Goal: Check status

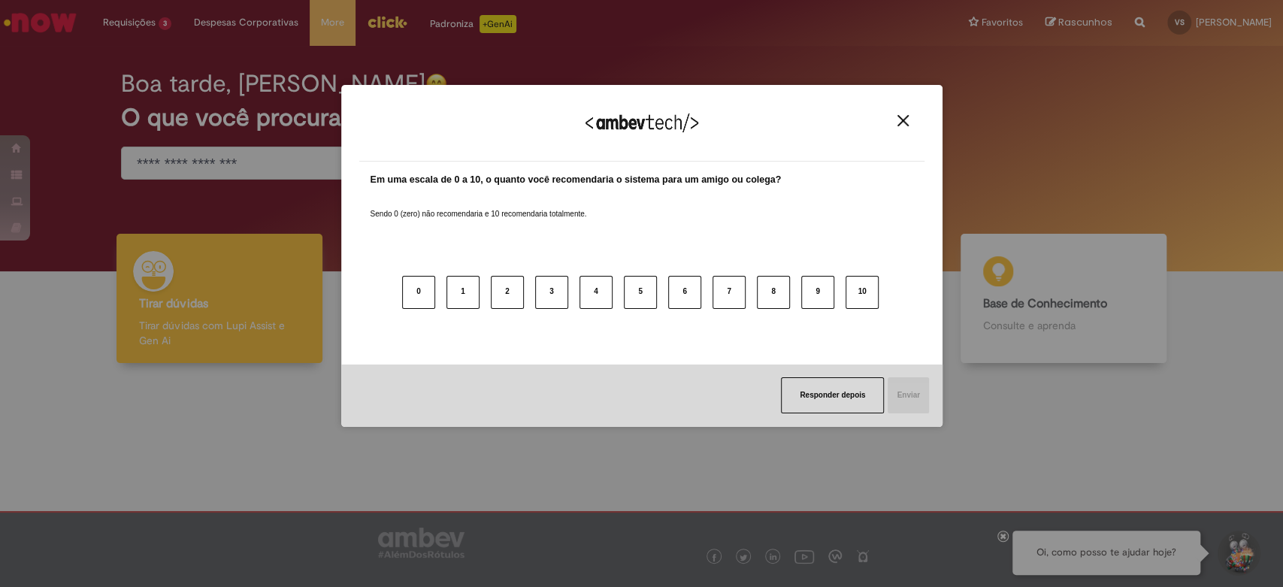
click at [157, 57] on div "Agradecemos seu feedback! Em uma escala de 0 a 10, o quanto você recomendaria o…" at bounding box center [641, 293] width 1283 height 587
click at [903, 120] on img "Close" at bounding box center [902, 120] width 11 height 11
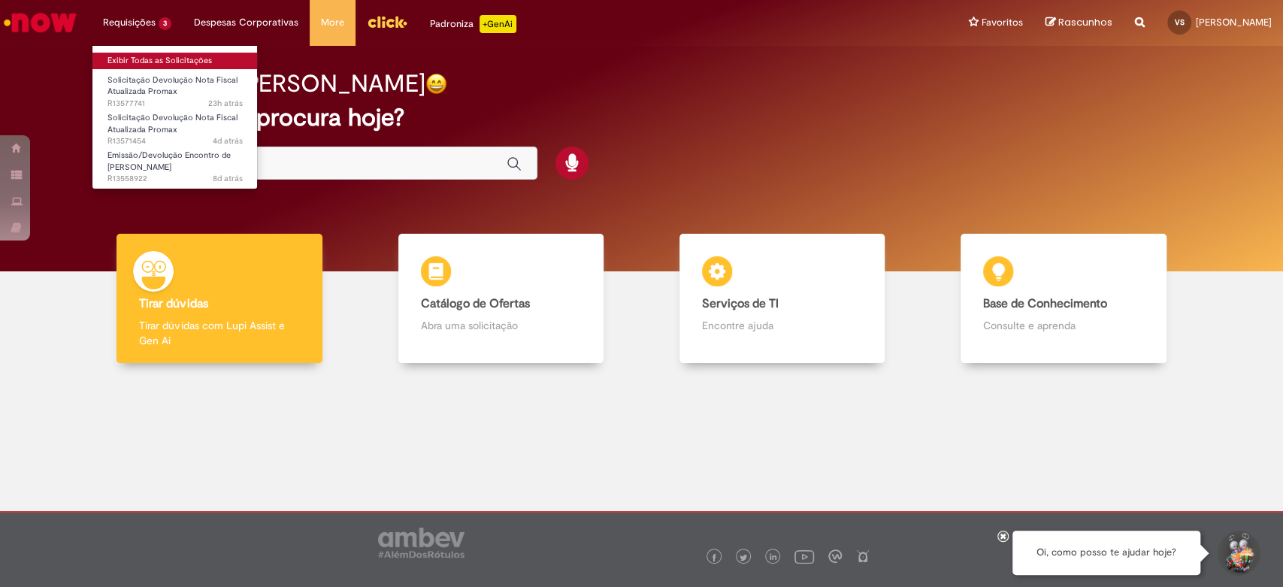
click at [165, 65] on link "Exibir Todas as Solicitações" at bounding box center [174, 61] width 165 height 17
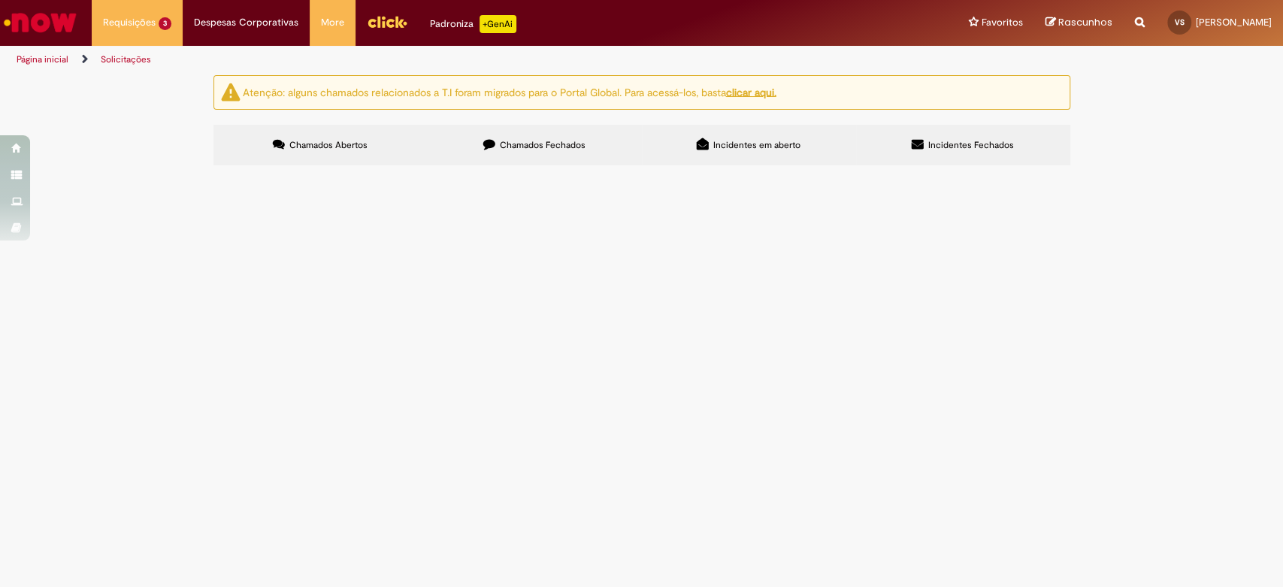
click at [0, 0] on td "Emissão/Devolução Encontro de [PERSON_NAME]" at bounding box center [0, 0] width 0 height 0
click at [0, 0] on span "R13558922" at bounding box center [0, 0] width 0 height 0
click at [0, 0] on span "Emissão/Devolução Encontro de [PERSON_NAME]" at bounding box center [0, 0] width 0 height 0
click at [0, 0] on span "R13558922" at bounding box center [0, 0] width 0 height 0
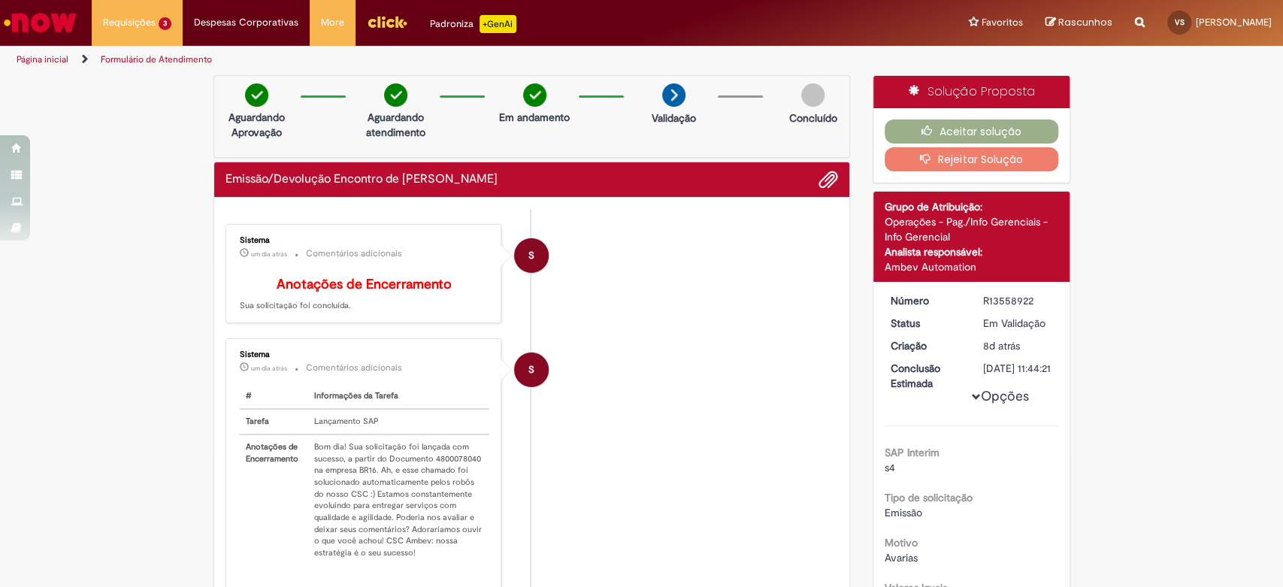
scroll to position [83, 0]
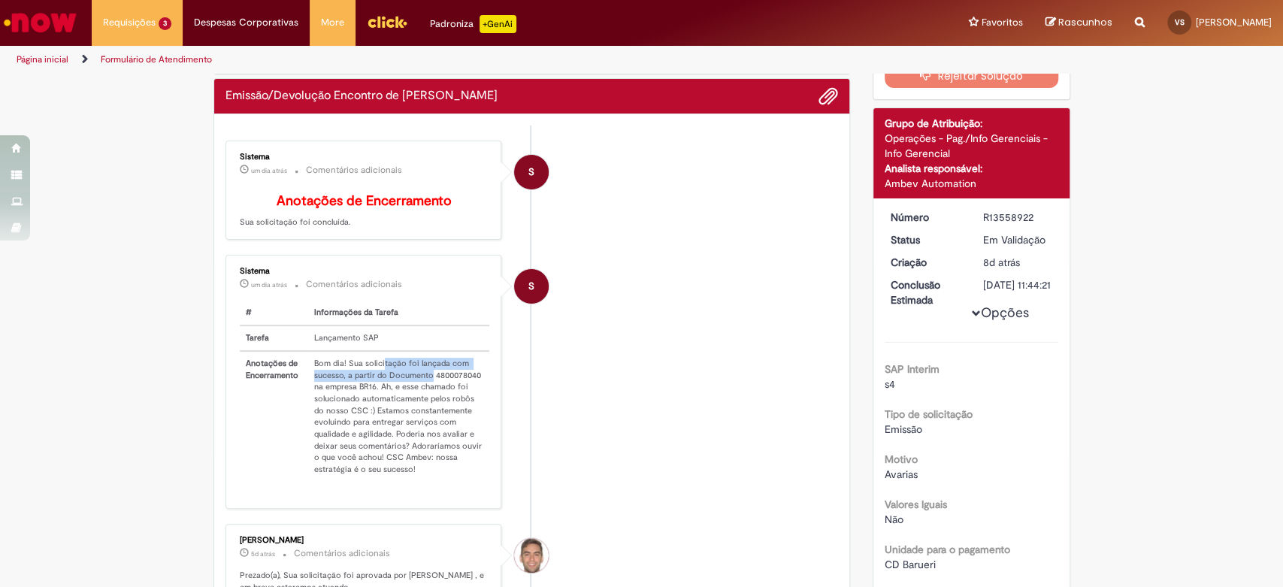
drag, startPoint x: 380, startPoint y: 376, endPoint x: 441, endPoint y: 403, distance: 67.3
click at [436, 396] on td "Bom dia! Sua solicitação foi lançada com sucesso, a partir do Documento 4800078…" at bounding box center [399, 416] width 182 height 131
click at [445, 410] on td "Bom dia! Sua solicitação foi lançada com sucesso, a partir do Documento 4800078…" at bounding box center [399, 416] width 182 height 131
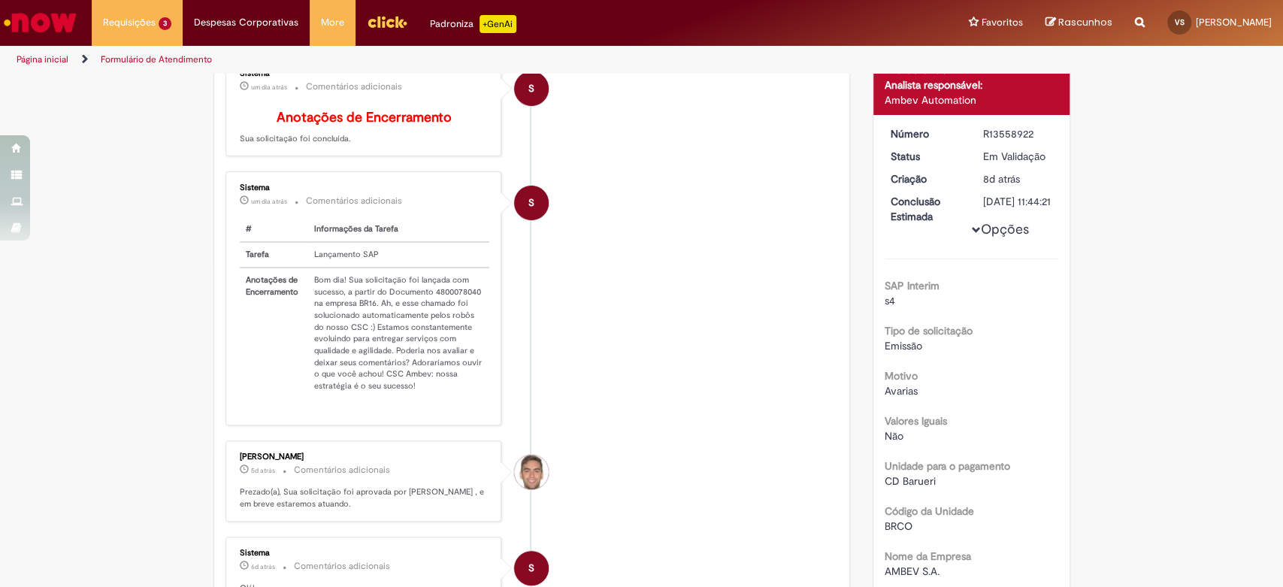
scroll to position [0, 0]
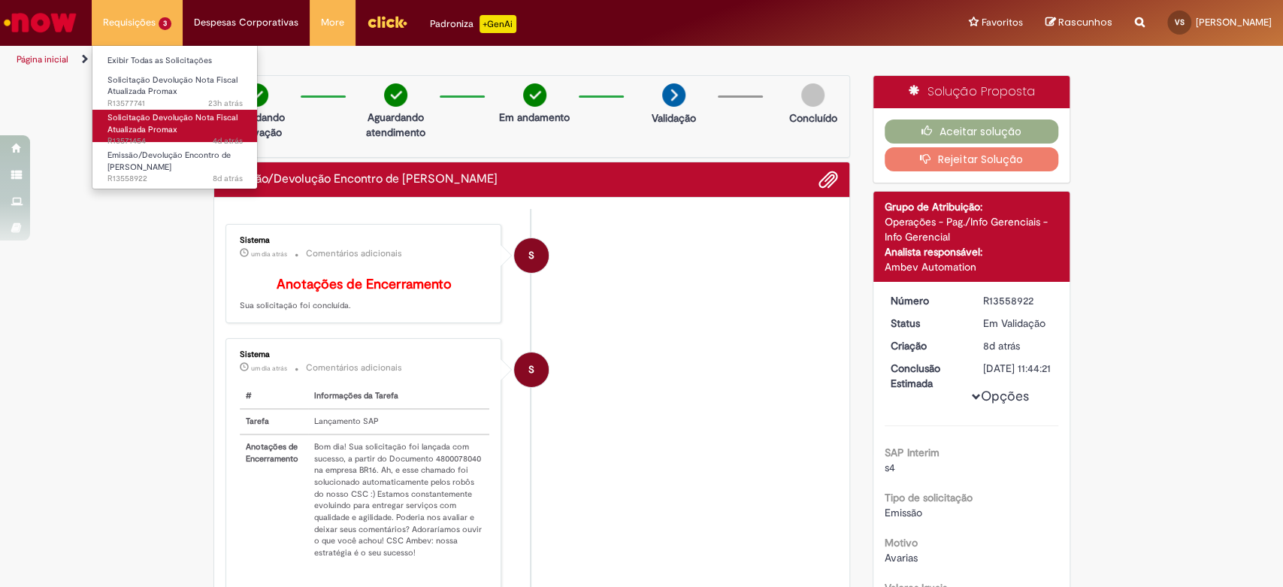
click at [150, 137] on span "4d atrás 4 dias atrás R13571454" at bounding box center [174, 141] width 135 height 12
click at [156, 130] on span "Solicitação Devolução Nota Fiscal Atualizada Promax" at bounding box center [172, 123] width 130 height 23
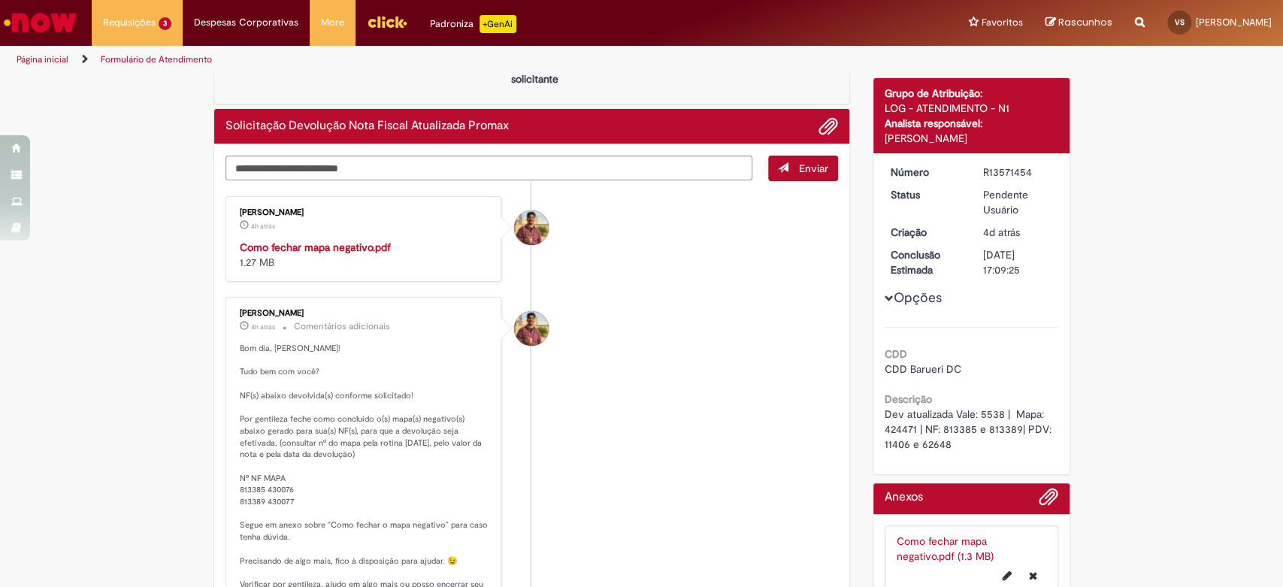
scroll to position [250, 0]
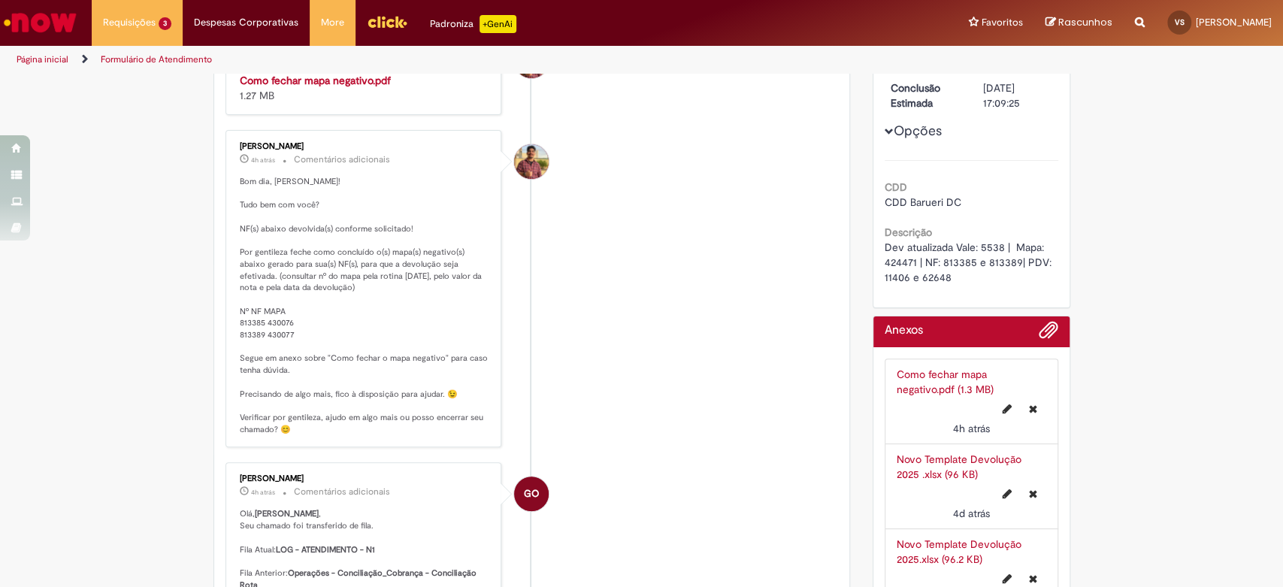
drag, startPoint x: 294, startPoint y: 329, endPoint x: 367, endPoint y: 279, distance: 88.6
click at [286, 331] on p "Bom dia, [PERSON_NAME]! Tudo bem com você? NF(s) abaixo devolvida(s) conforme s…" at bounding box center [365, 305] width 250 height 259
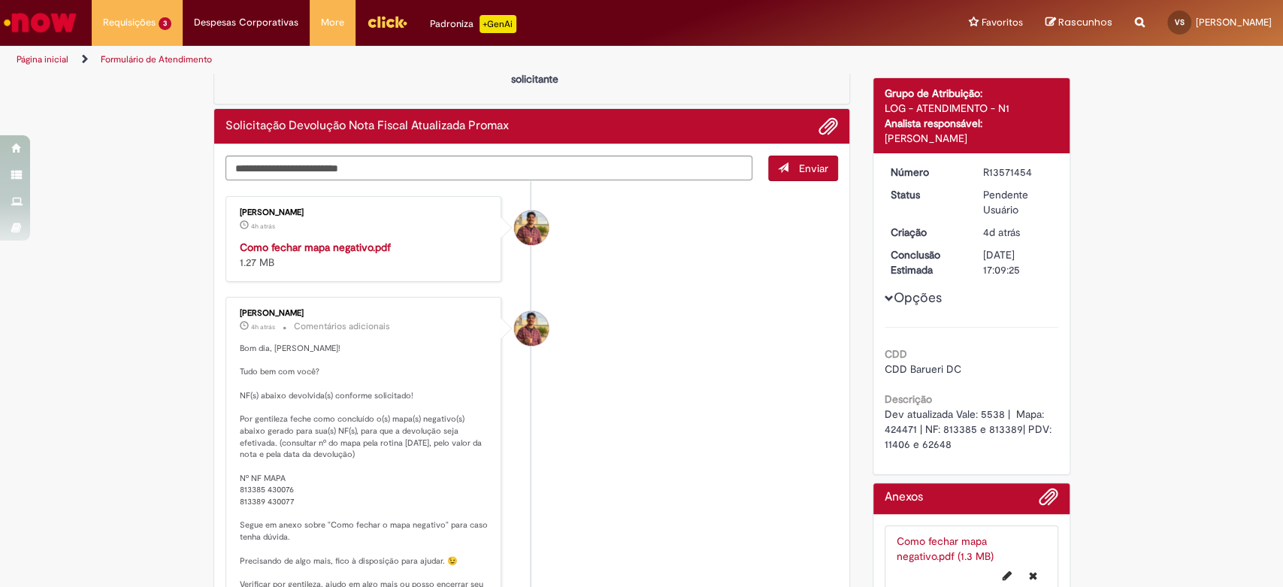
scroll to position [167, 0]
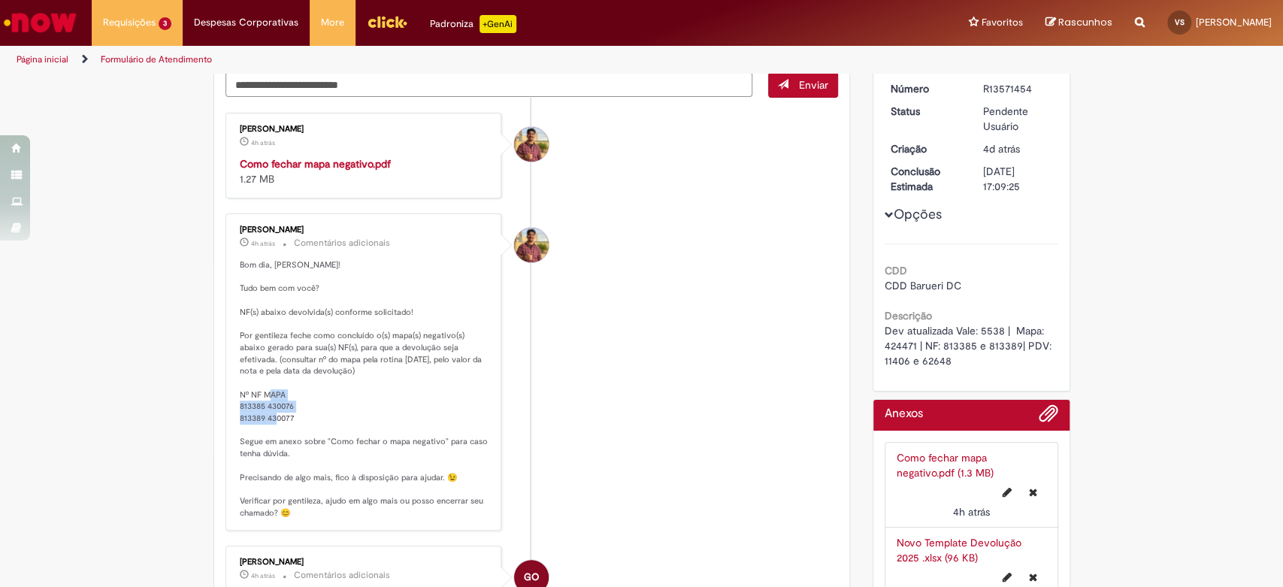
drag, startPoint x: 293, startPoint y: 419, endPoint x: 227, endPoint y: 402, distance: 68.4
click at [230, 404] on div "[PERSON_NAME] 4h atrás 4 horas atrás Comentários adicionais Bom dia, [PERSON_NA…" at bounding box center [364, 372] width 268 height 309
copy p "813385 430076 813389 430077"
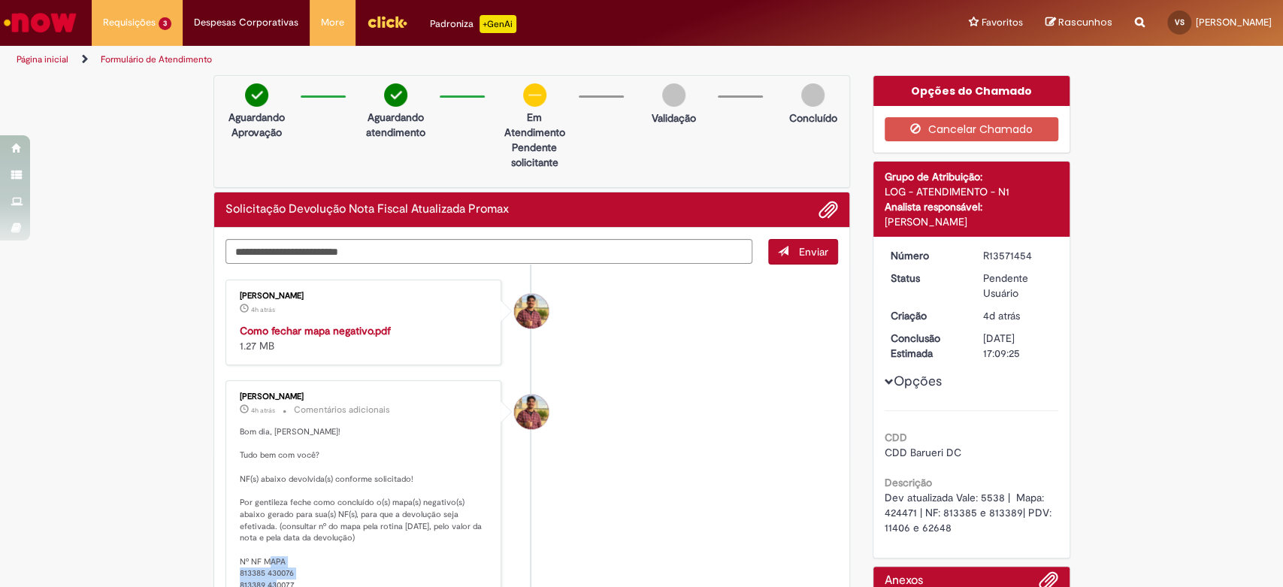
drag, startPoint x: 1034, startPoint y: 254, endPoint x: 961, endPoint y: 256, distance: 73.7
click at [961, 248] on dl "Número R13571454 Status Pendente Usuário Criação 4d atrás 4 dias atrás Conclusã…" at bounding box center [971, 248] width 185 height 0
copy dl "Número R13571454"
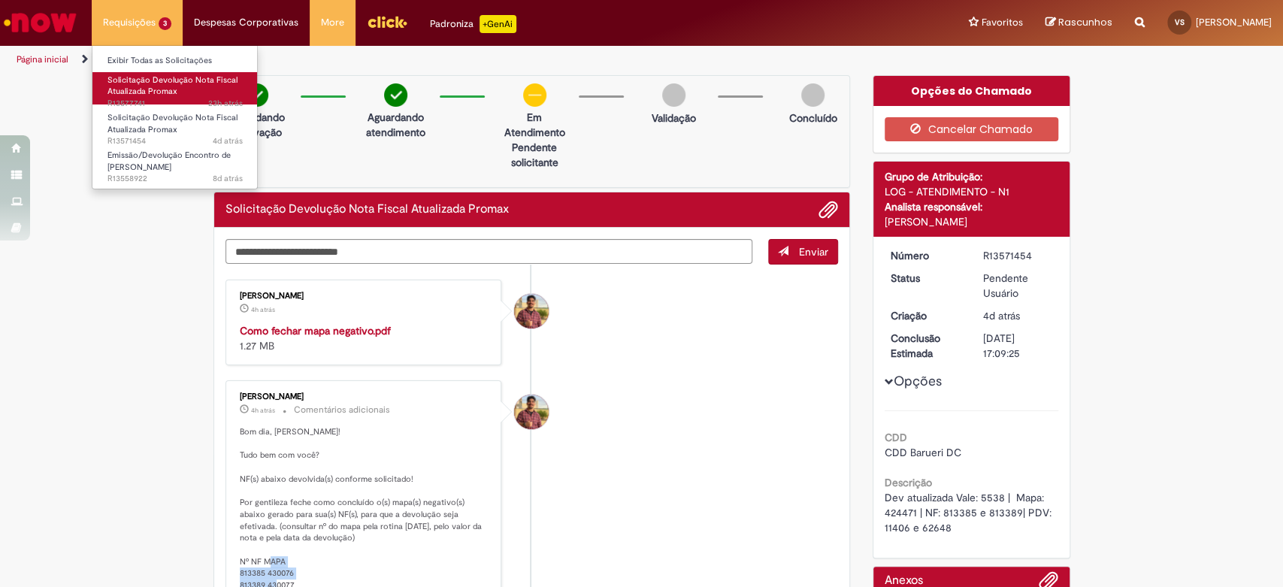
click at [177, 87] on link "Solicitação Devolução Nota Fiscal Atualizada Promax 23h atrás 23 horas atrás R1…" at bounding box center [174, 88] width 165 height 32
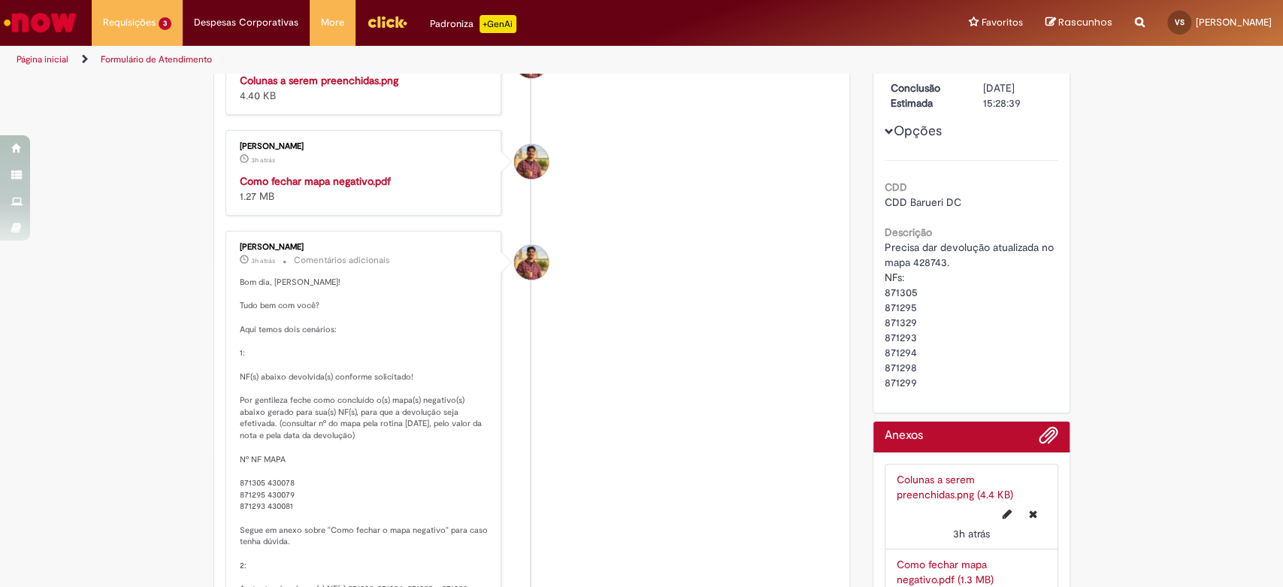
scroll to position [334, 0]
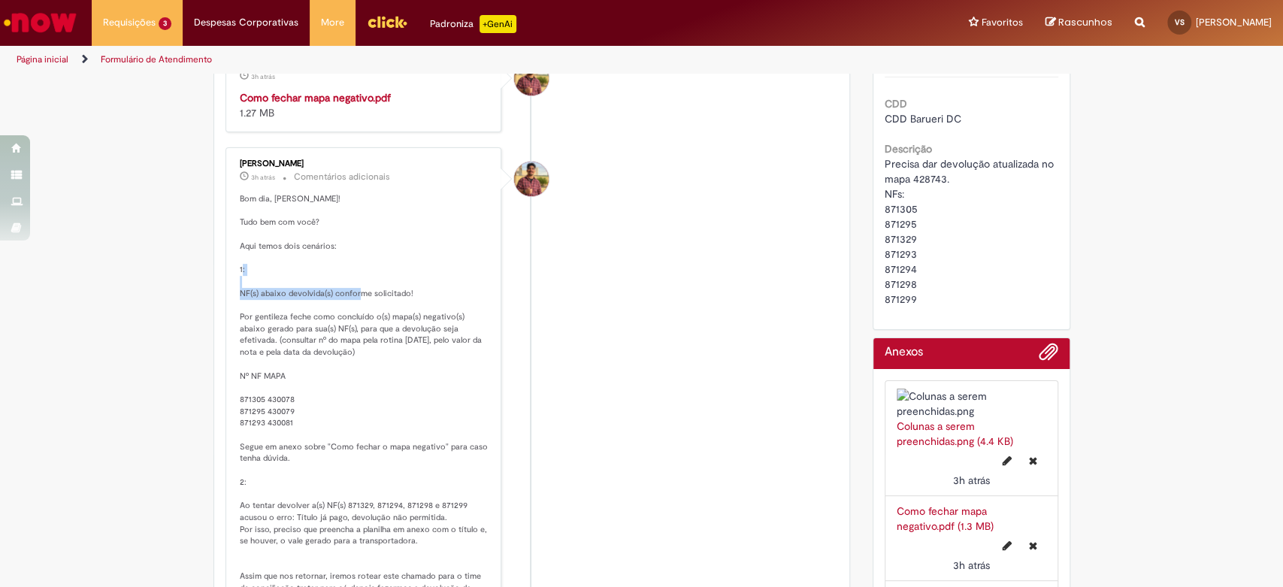
drag, startPoint x: 246, startPoint y: 468, endPoint x: 383, endPoint y: 467, distance: 136.8
click at [383, 467] on p "Bom dia, [PERSON_NAME]! Tudo bem com você? Aqui temos dois cenários: 1: NF(s) a…" at bounding box center [365, 417] width 250 height 449
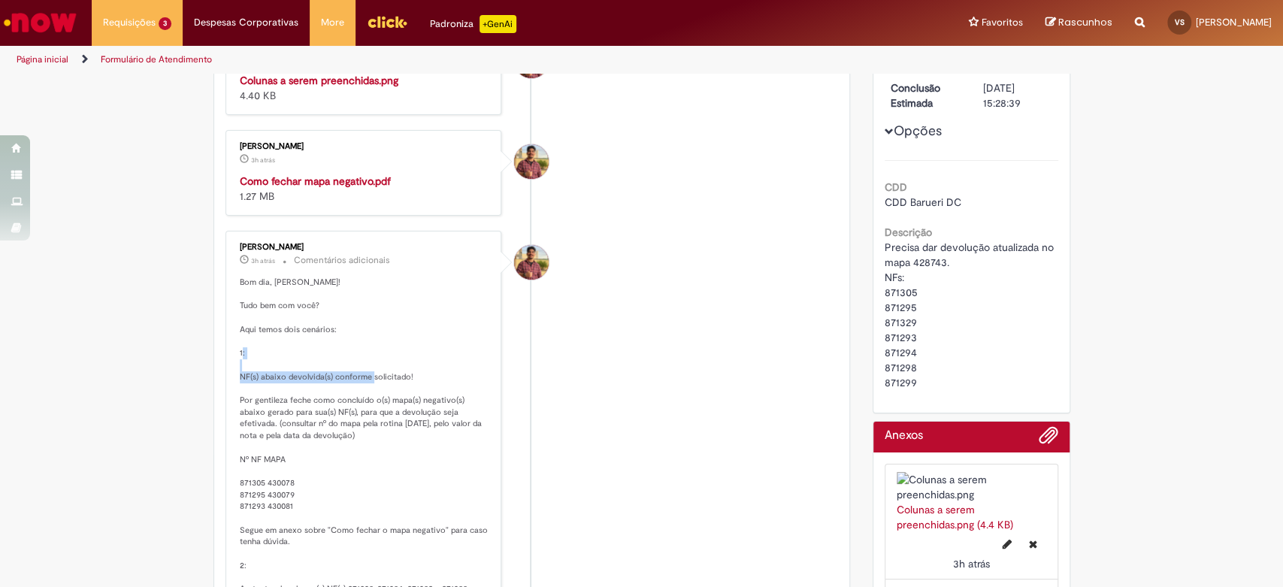
scroll to position [0, 0]
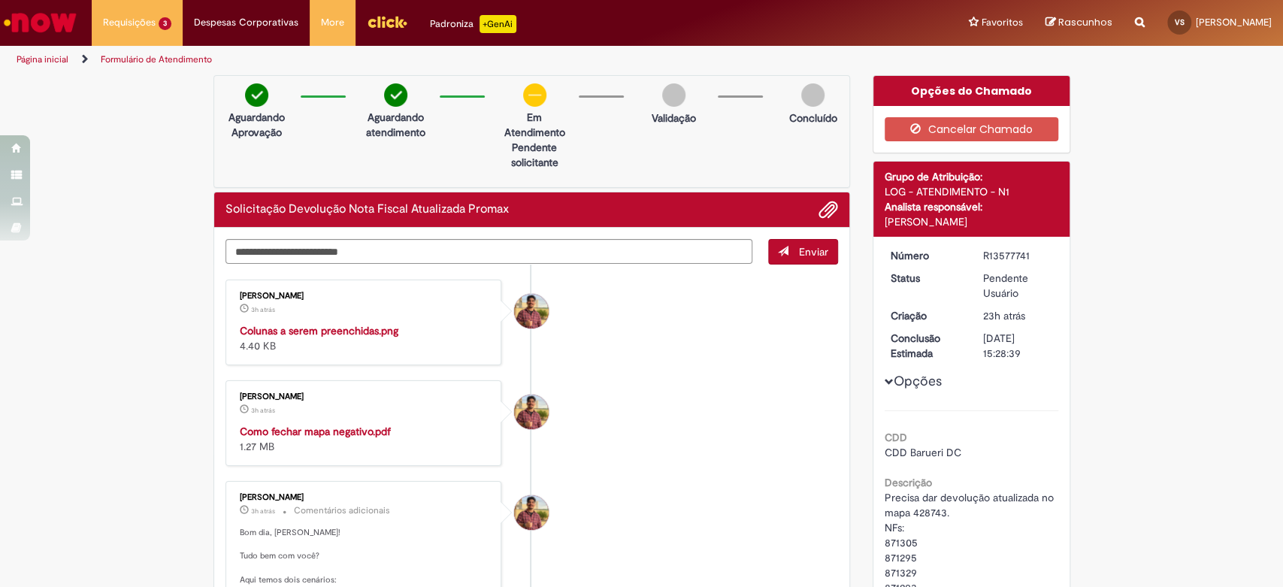
click at [649, 365] on li "[PERSON_NAME] 3h atrás 3 horas atrás Colunas a serem preenchidas.png 4.40 KB" at bounding box center [531, 323] width 613 height 86
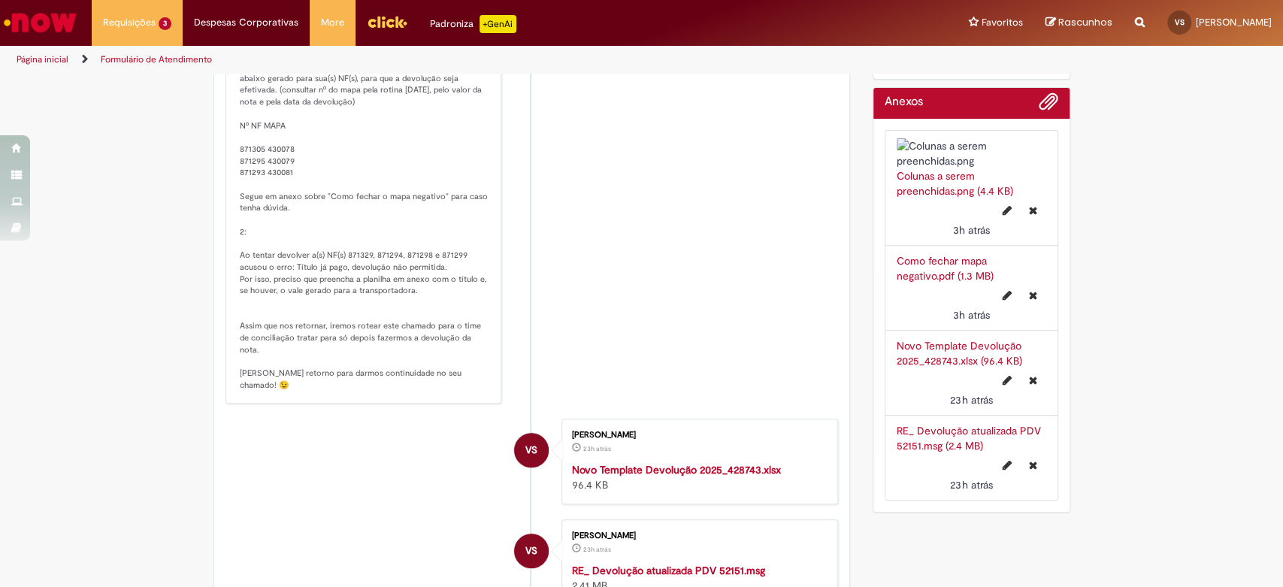
scroll to position [752, 0]
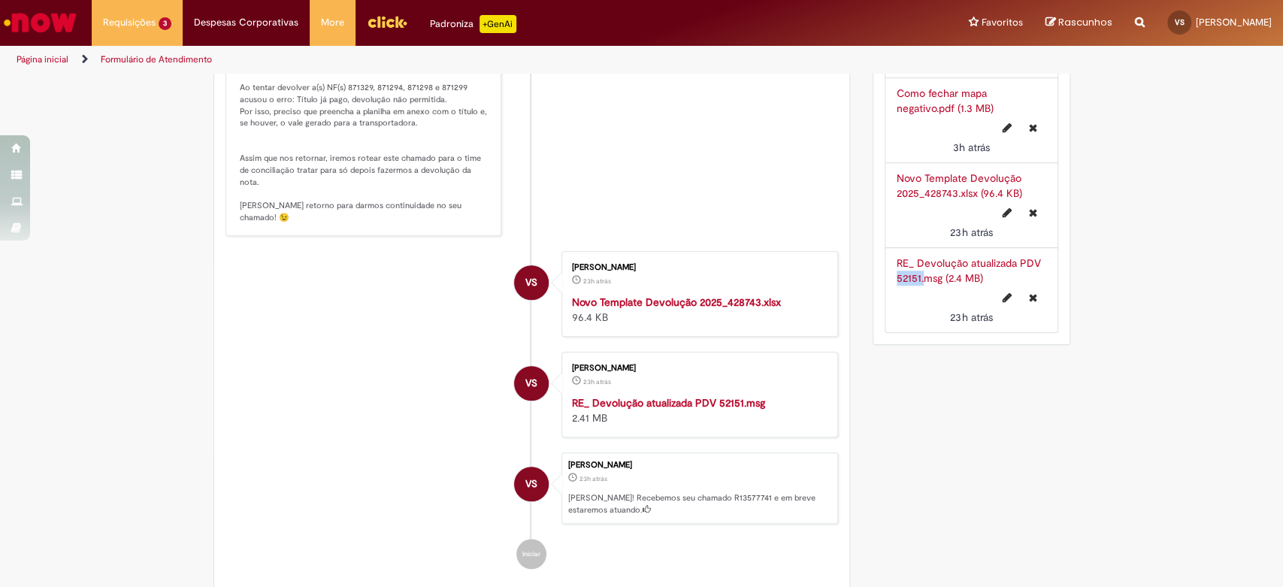
drag, startPoint x: 885, startPoint y: 358, endPoint x: 920, endPoint y: 368, distance: 35.9
click at [918, 333] on li "RE_ Devolução atualizada PDV 52151.msg (2.4 MB) 23h atrás 23 horas atrás" at bounding box center [972, 290] width 174 height 86
copy div "52151.msg (2.4 MB)"
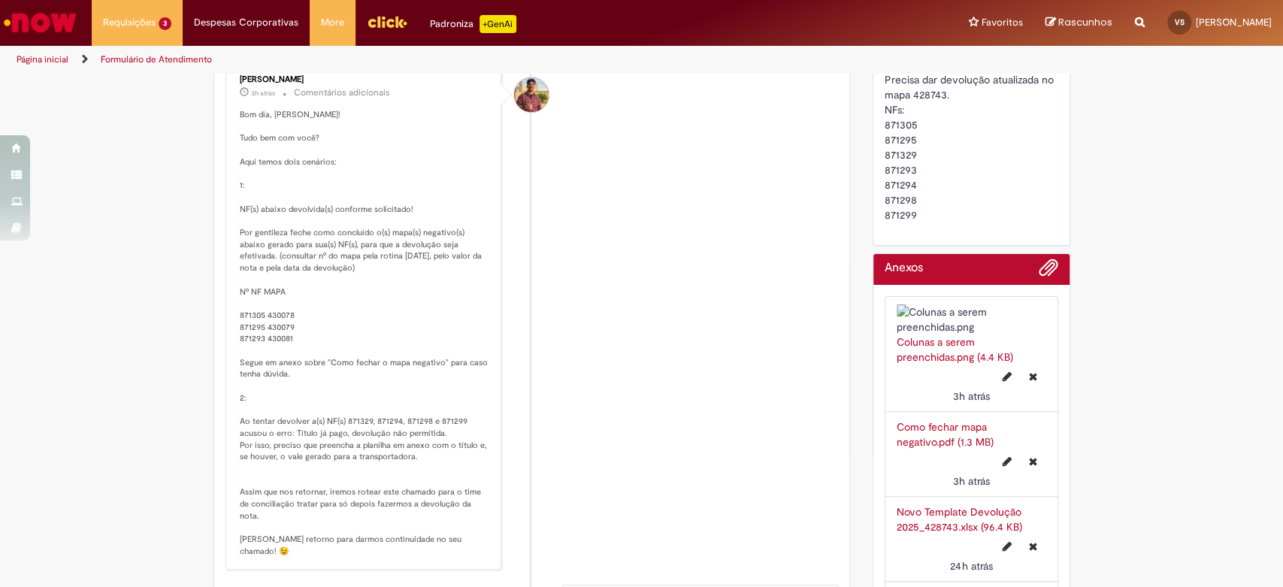
scroll to position [585, 0]
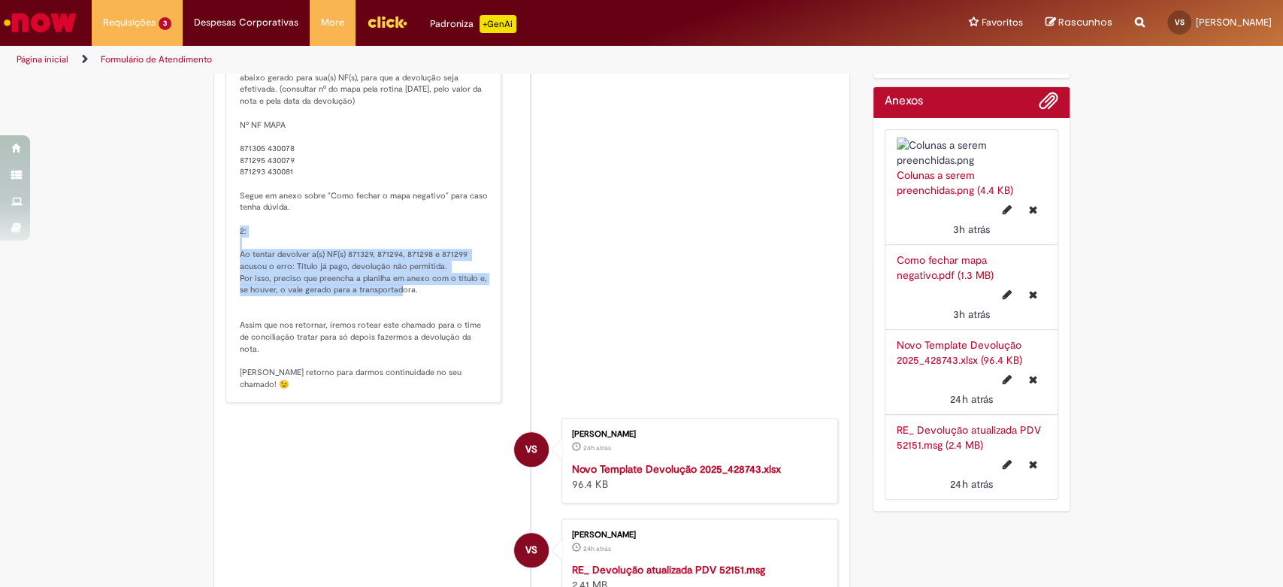
drag, startPoint x: 234, startPoint y: 429, endPoint x: 430, endPoint y: 466, distance: 198.9
click at [430, 391] on p "Bom dia, [PERSON_NAME]! Tudo bem com você? Aqui temos dois cenários: 1: NF(s) a…" at bounding box center [365, 166] width 250 height 449
copy p "Ao tentar devolver a(s) NF(s) 871329, 871294, 871298 e 871299 acusou o erro: Tí…"
